Goal: Information Seeking & Learning: Find specific fact

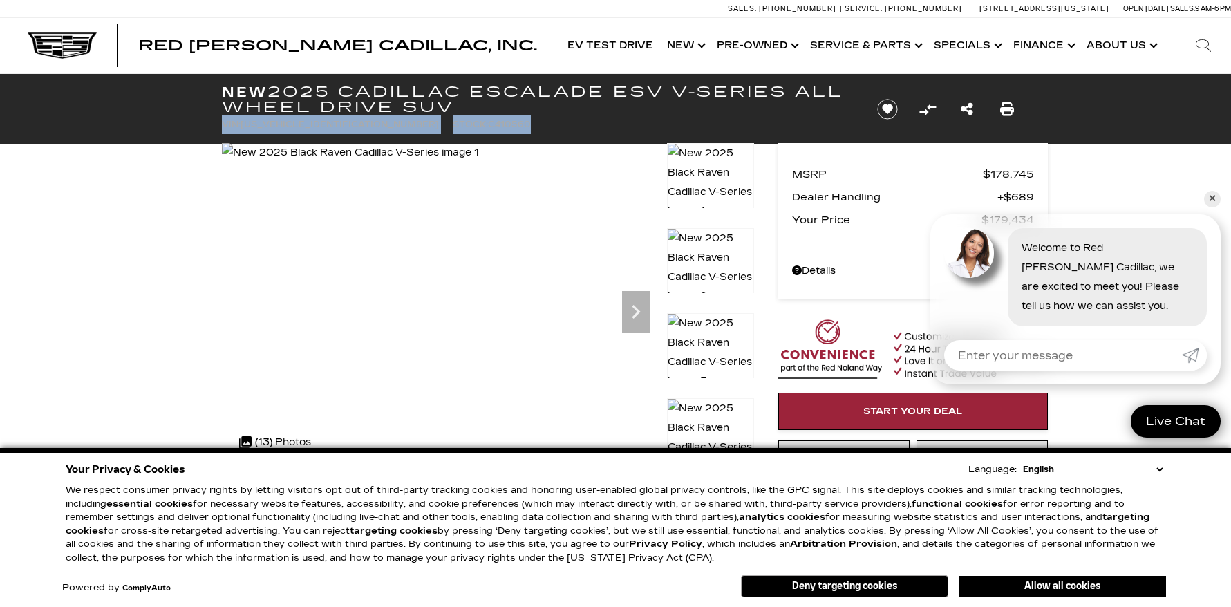
drag, startPoint x: 452, startPoint y: 130, endPoint x: 223, endPoint y: 131, distance: 229.5
click at [223, 131] on ul "VIN: [US_VEHICLE_IDENTIFICATION_NUMBER] Stock: C410560" at bounding box center [538, 124] width 633 height 19
copy ul "VIN: [US_VEHICLE_IDENTIFICATION_NUMBER] Stock: C410560"
click at [453, 128] on span "Stock:" at bounding box center [470, 125] width 35 height 10
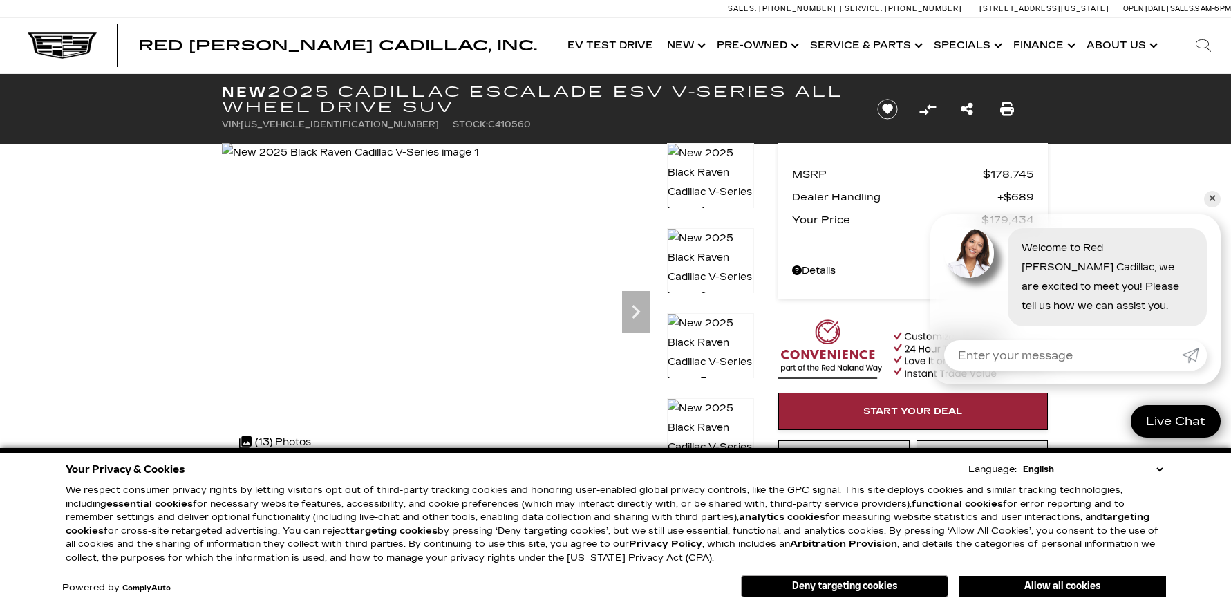
click at [337, 127] on span "[US_VEHICLE_IDENTIFICATION_NUMBER]" at bounding box center [340, 125] width 198 height 10
copy span "[US_VEHICLE_IDENTIFICATION_NUMBER]"
click at [488, 122] on span "C410560" at bounding box center [509, 125] width 43 height 10
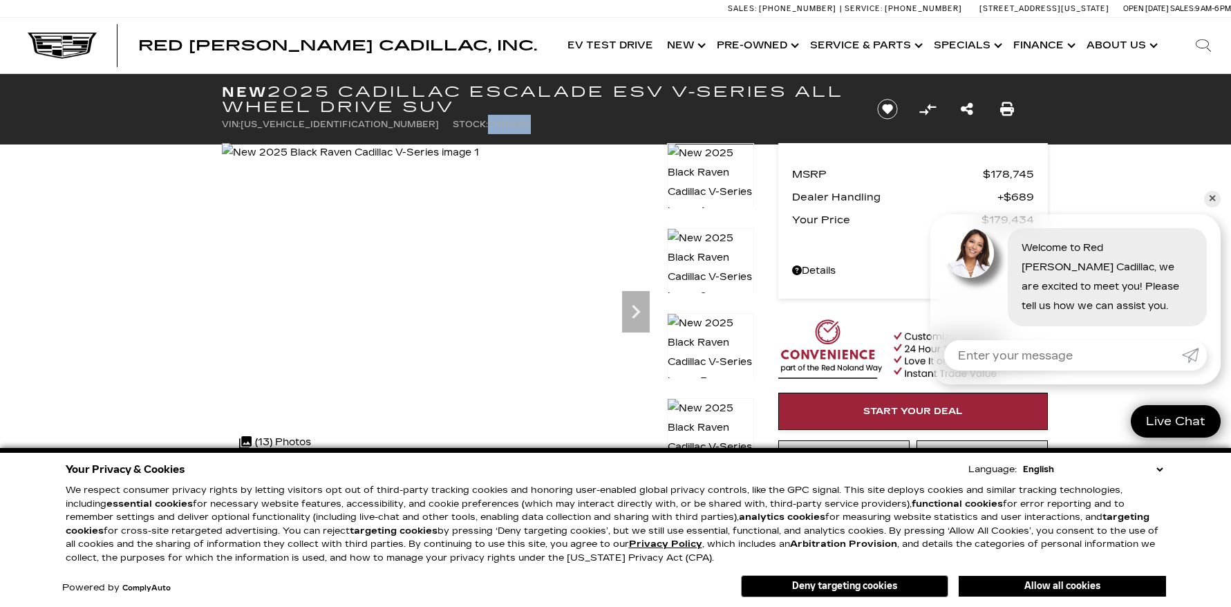
copy span "C410560"
